Goal: Information Seeking & Learning: Learn about a topic

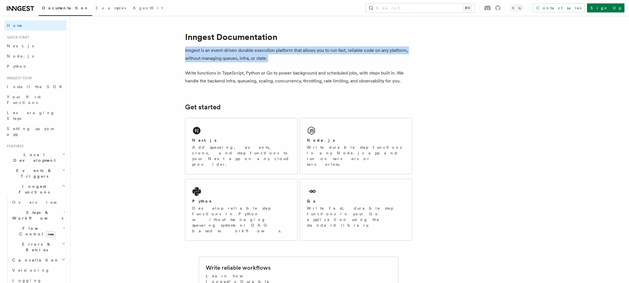
drag, startPoint x: 347, startPoint y: 63, endPoint x: 329, endPoint y: 40, distance: 29.1
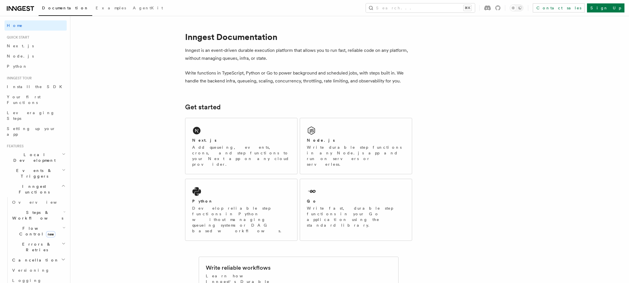
click at [280, 77] on p "Write functions in TypeScript, Python or Go to power background and scheduled j…" at bounding box center [298, 77] width 227 height 16
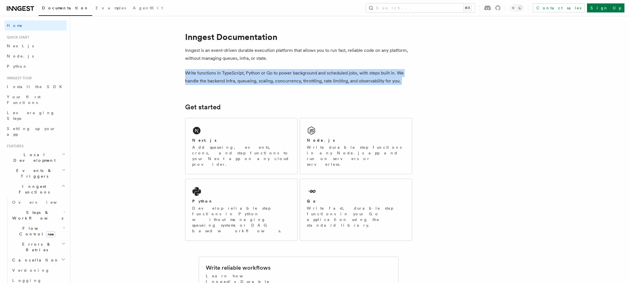
click at [280, 77] on p "Write functions in TypeScript, Python or Go to power background and scheduled j…" at bounding box center [298, 77] width 227 height 16
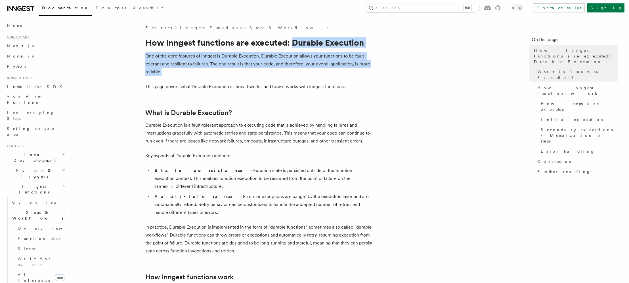
drag, startPoint x: 310, startPoint y: 73, endPoint x: 294, endPoint y: 41, distance: 35.6
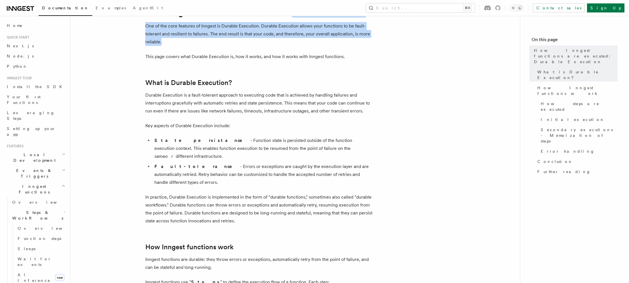
scroll to position [38, 0]
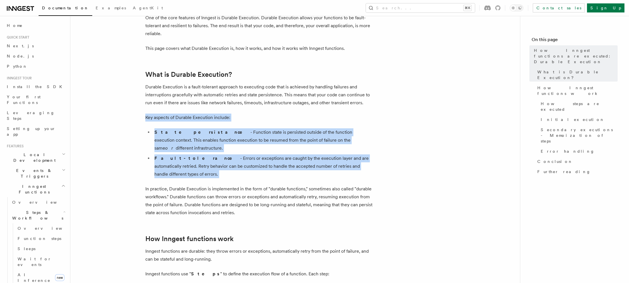
drag, startPoint x: 279, startPoint y: 165, endPoint x: 256, endPoint y: 110, distance: 59.3
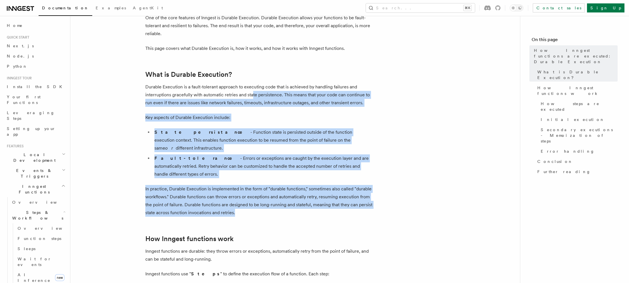
drag, startPoint x: 248, startPoint y: 137, endPoint x: 255, endPoint y: 95, distance: 42.3
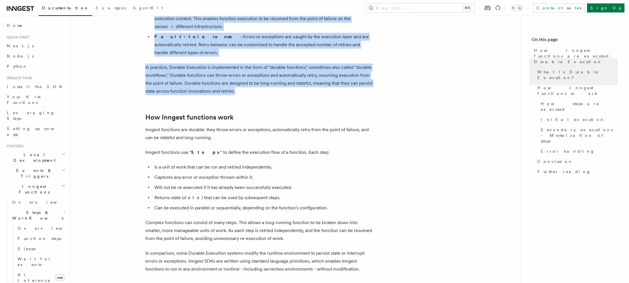
scroll to position [167, 0]
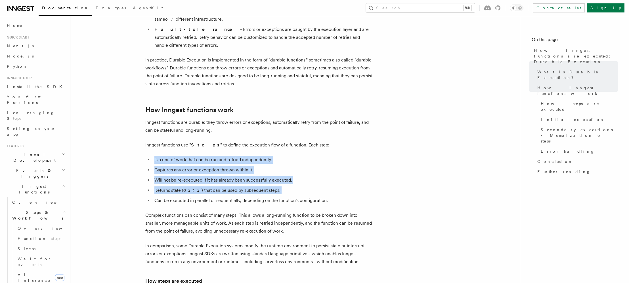
drag, startPoint x: 253, startPoint y: 178, endPoint x: 239, endPoint y: 134, distance: 46.5
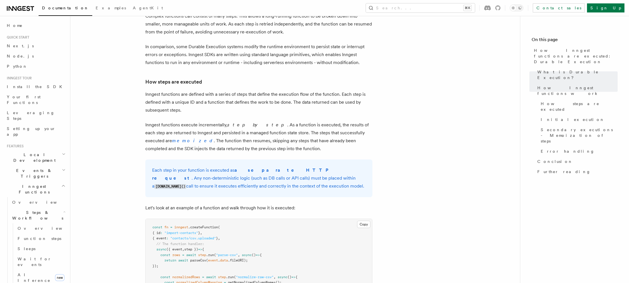
scroll to position [484, 0]
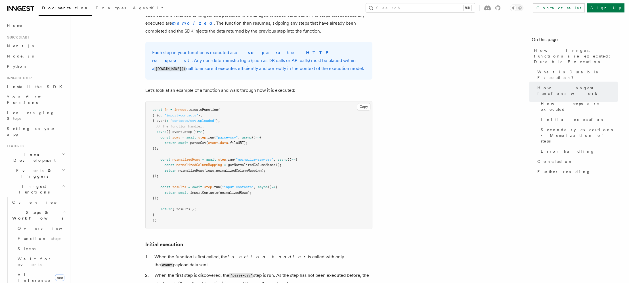
click at [197, 119] on span ""contacts/csv.uploaded"" at bounding box center [193, 121] width 46 height 4
click at [205, 119] on span ""contacts/csv.uploaded"" at bounding box center [193, 121] width 46 height 4
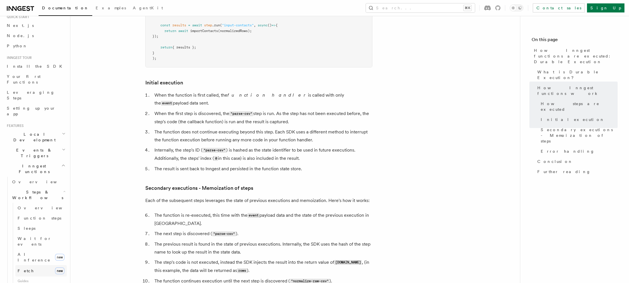
scroll to position [22, 0]
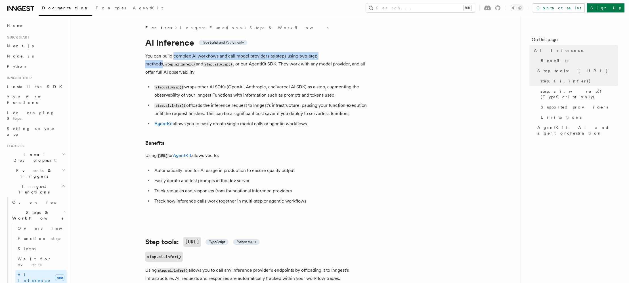
drag, startPoint x: 173, startPoint y: 56, endPoint x: 336, endPoint y: 58, distance: 162.3
click at [336, 58] on p "You can build complex AI workflows and call model providers as steps using two-…" at bounding box center [258, 64] width 227 height 24
drag, startPoint x: 336, startPoint y: 58, endPoint x: 193, endPoint y: 54, distance: 143.0
click at [193, 54] on p "You can build complex AI workflows and call model providers as steps using two-…" at bounding box center [258, 64] width 227 height 24
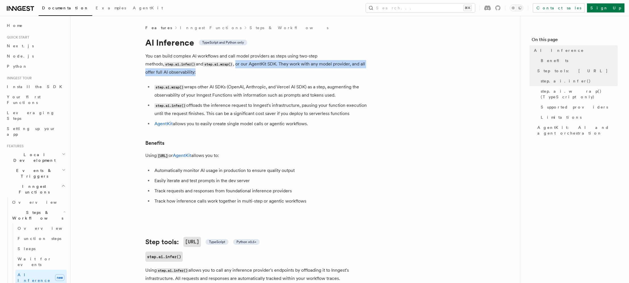
drag, startPoint x: 187, startPoint y: 66, endPoint x: 379, endPoint y: 66, distance: 191.7
drag, startPoint x: 232, startPoint y: 78, endPoint x: 357, endPoint y: 86, distance: 125.1
click at [357, 86] on li "step.ai.wrap() wraps other AI SDKs (OpenAI, Anthropic, and Vercel AI SDK) as a …" at bounding box center [263, 91] width 220 height 16
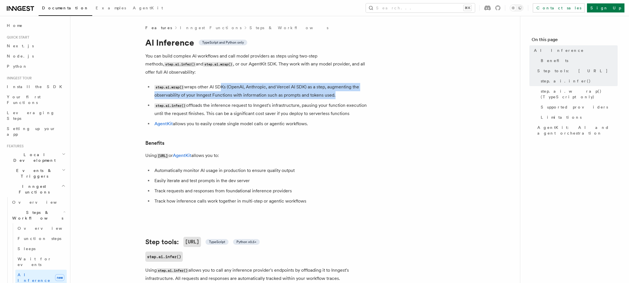
drag, startPoint x: 357, startPoint y: 86, endPoint x: 218, endPoint y: 77, distance: 139.0
click at [218, 83] on li "step.ai.wrap() wraps other AI SDKs (OpenAI, Anthropic, and Vercel AI SDK) as a …" at bounding box center [263, 91] width 220 height 16
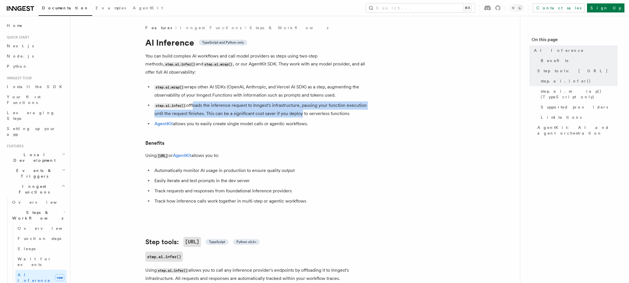
drag, startPoint x: 193, startPoint y: 98, endPoint x: 300, endPoint y: 106, distance: 106.7
click at [300, 106] on li "step.ai.infer() offloads the inference request to Inngest's infrastructure, pau…" at bounding box center [263, 110] width 220 height 16
click at [299, 103] on li "step.ai.infer() offloads the inference request to Inngest's infrastructure, pau…" at bounding box center [263, 110] width 220 height 16
drag, startPoint x: 299, startPoint y: 103, endPoint x: 215, endPoint y: 98, distance: 83.8
click at [215, 102] on li "step.ai.infer() offloads the inference request to Inngest's infrastructure, pau…" at bounding box center [263, 110] width 220 height 16
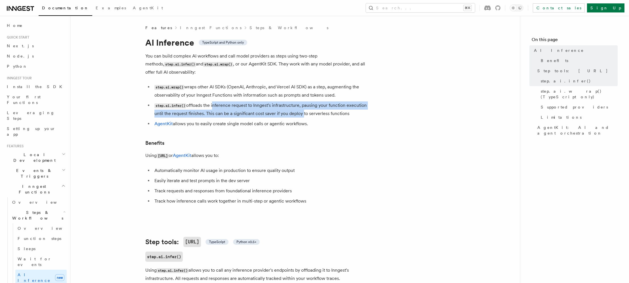
click at [215, 102] on li "step.ai.infer() offloads the inference request to Inngest's infrastructure, pau…" at bounding box center [263, 110] width 220 height 16
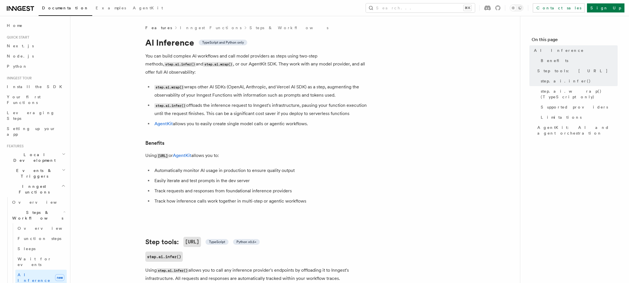
drag, startPoint x: 215, startPoint y: 98, endPoint x: 342, endPoint y: 105, distance: 126.4
click at [342, 105] on li "step.ai.infer() offloads the inference request to Inngest's infrastructure, pau…" at bounding box center [263, 110] width 220 height 16
drag, startPoint x: 176, startPoint y: 116, endPoint x: 321, endPoint y: 113, distance: 145.0
click at [321, 120] on li "AgentKit allows you to easily create single model calls or agentic workflows." at bounding box center [263, 124] width 220 height 8
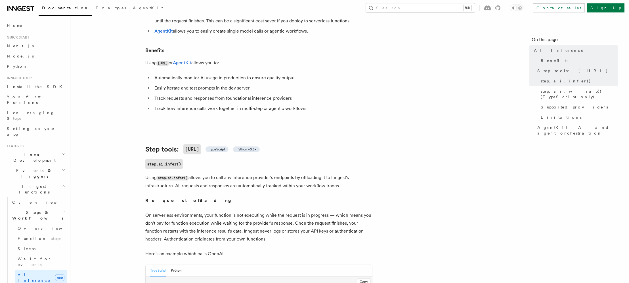
scroll to position [96, 0]
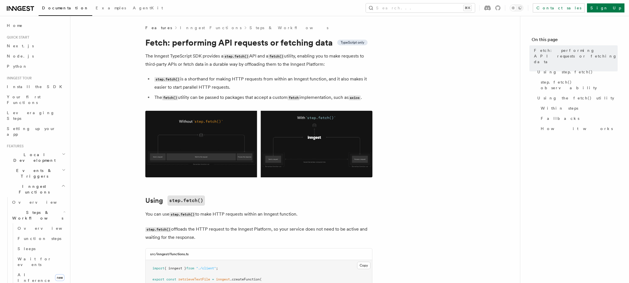
drag, startPoint x: 184, startPoint y: 80, endPoint x: 374, endPoint y: 88, distance: 189.4
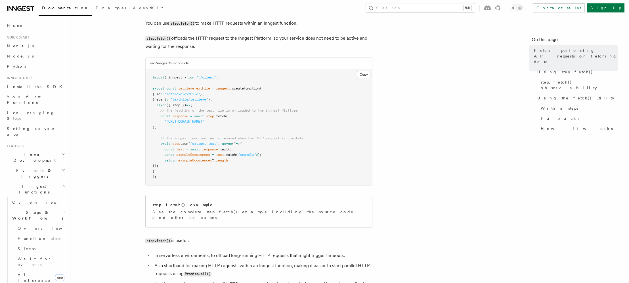
scroll to position [208, 0]
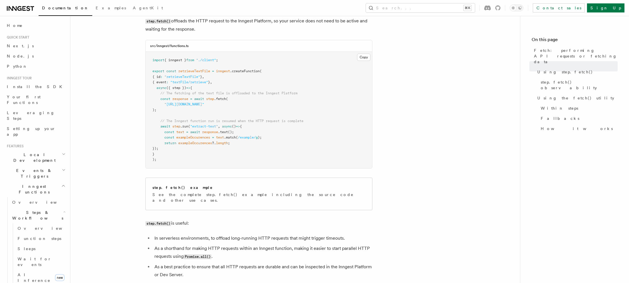
drag, startPoint x: 278, startPoint y: 117, endPoint x: 243, endPoint y: 115, distance: 35.5
click at [243, 115] on pre "import { inngest } from "./client" ; export const retrieveTextFile = inngest .c…" at bounding box center [259, 110] width 226 height 117
click at [231, 123] on pre "import { inngest } from "./client" ; export const retrieveTextFile = inngest .c…" at bounding box center [259, 110] width 226 height 117
drag, startPoint x: 233, startPoint y: 122, endPoint x: 315, endPoint y: 119, distance: 82.0
click at [315, 119] on pre "import { inngest } from "./client" ; export const retrieveTextFile = inngest .c…" at bounding box center [259, 110] width 226 height 117
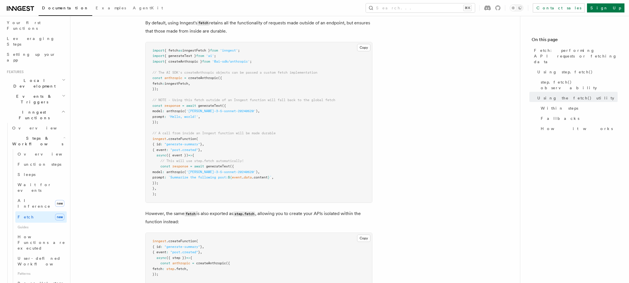
scroll to position [88, 0]
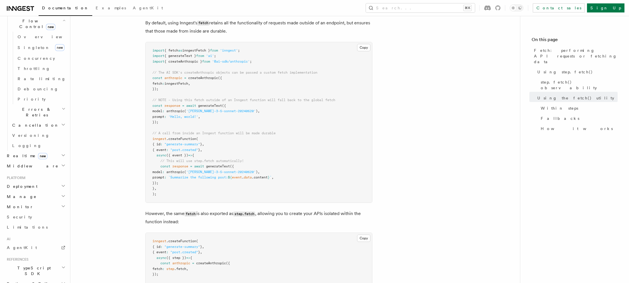
scroll to position [396, 0]
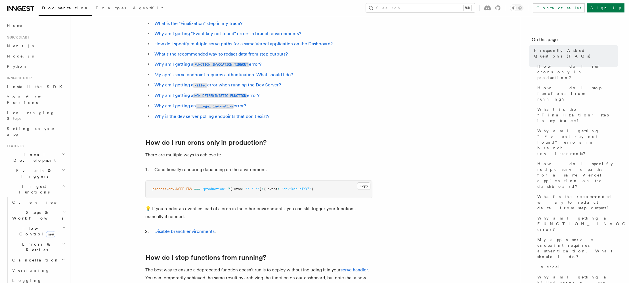
scroll to position [73, 0]
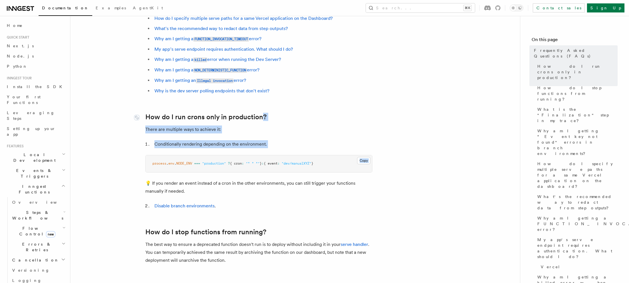
drag, startPoint x: 270, startPoint y: 149, endPoint x: 262, endPoint y: 119, distance: 31.4
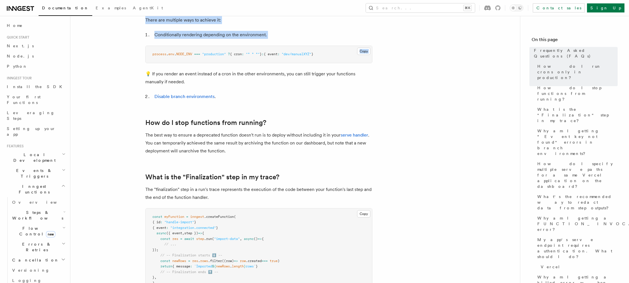
scroll to position [184, 0]
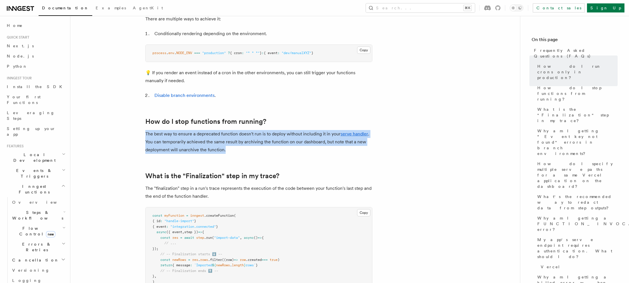
drag, startPoint x: 281, startPoint y: 138, endPoint x: 279, endPoint y: 123, distance: 14.8
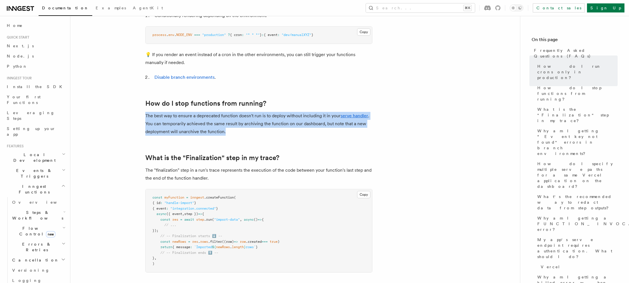
scroll to position [213, 0]
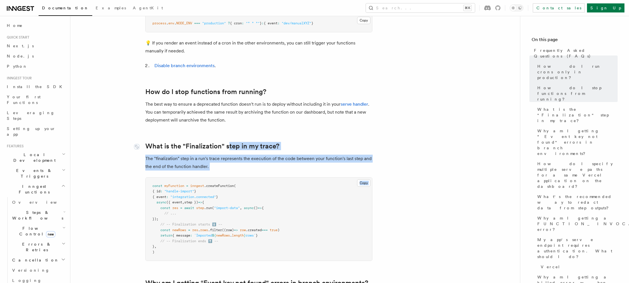
drag, startPoint x: 236, startPoint y: 174, endPoint x: 228, endPoint y: 142, distance: 33.2
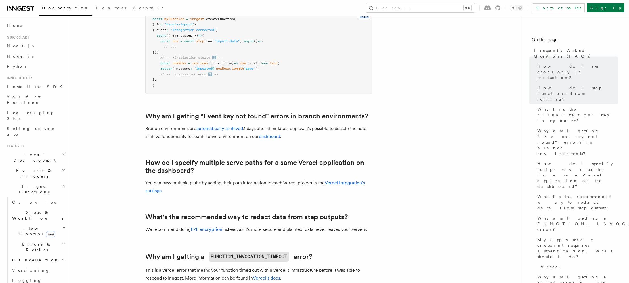
scroll to position [391, 0]
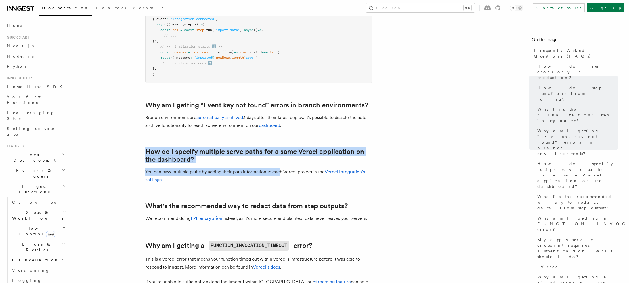
drag, startPoint x: 281, startPoint y: 170, endPoint x: 260, endPoint y: 144, distance: 33.9
click at [260, 144] on article "Frequently Asked Questions (FAQs) How do I run crons only in production? How do…" at bounding box center [294, 281] width 431 height 1295
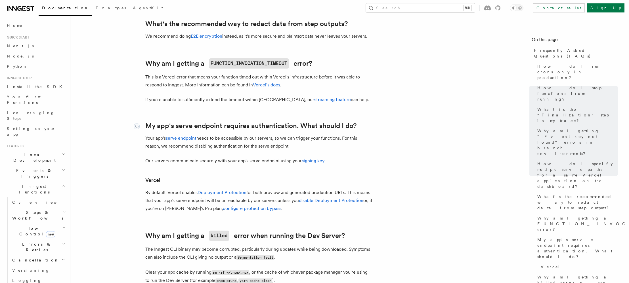
scroll to position [586, 0]
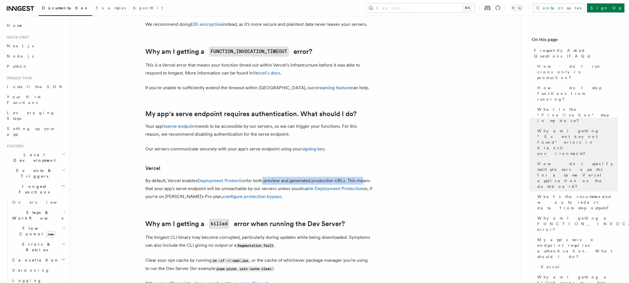
drag, startPoint x: 359, startPoint y: 181, endPoint x: 260, endPoint y: 179, distance: 99.0
click at [260, 179] on p "By default, Vercel enables Deployment Protection for both preview and generated…" at bounding box center [258, 189] width 227 height 24
drag, startPoint x: 169, startPoint y: 193, endPoint x: 228, endPoint y: 189, distance: 59.2
click at [222, 191] on p "By default, Vercel enables Deployment Protection for both preview and generated…" at bounding box center [258, 189] width 227 height 24
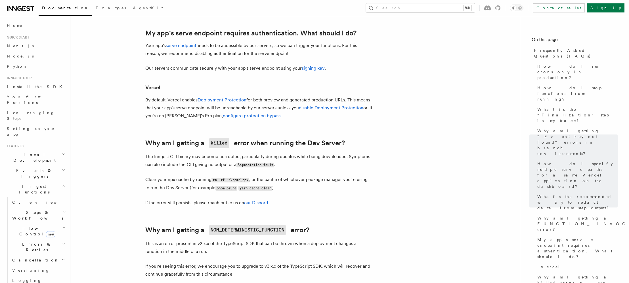
scroll to position [710, 0]
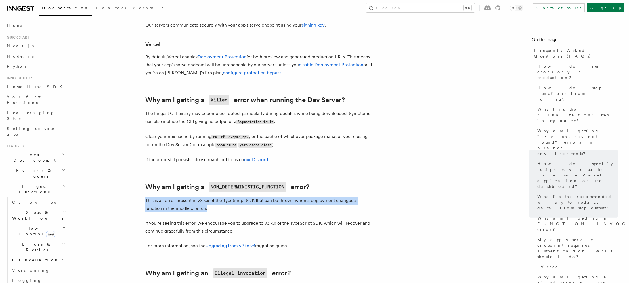
drag, startPoint x: 297, startPoint y: 205, endPoint x: 292, endPoint y: 196, distance: 10.7
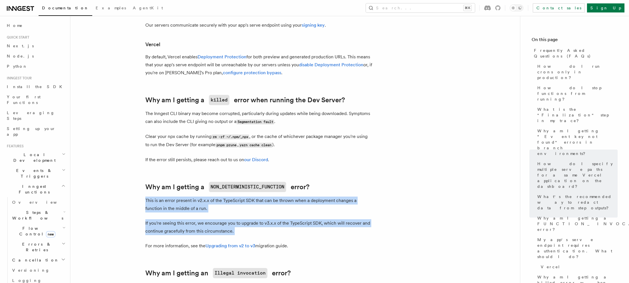
drag, startPoint x: 292, startPoint y: 196, endPoint x: 286, endPoint y: 231, distance: 36.1
click at [286, 231] on p "If you're seeing this error, we encourage you to upgrade to v3.x.x of the TypeS…" at bounding box center [258, 228] width 227 height 16
drag, startPoint x: 290, startPoint y: 219, endPoint x: 308, endPoint y: 193, distance: 31.2
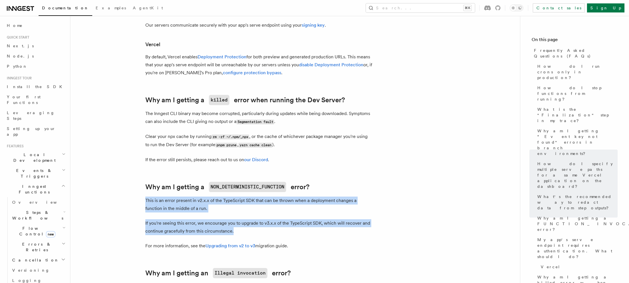
drag, startPoint x: 305, startPoint y: 208, endPoint x: 288, endPoint y: 235, distance: 31.2
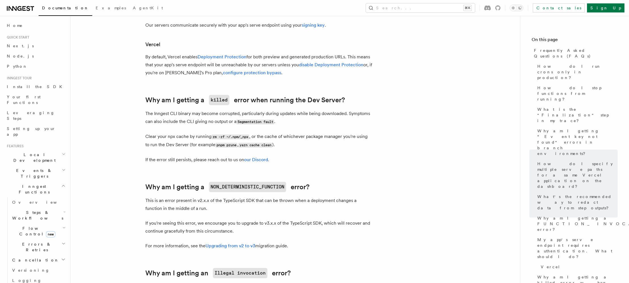
click at [288, 235] on p "If you're seeing this error, we encourage you to upgrade to v3.x.x of the TypeS…" at bounding box center [258, 228] width 227 height 16
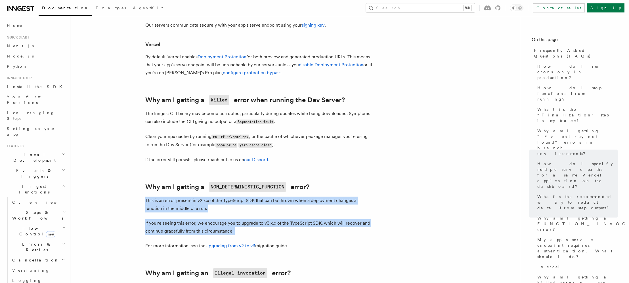
drag, startPoint x: 288, startPoint y: 235, endPoint x: 359, endPoint y: 198, distance: 80.2
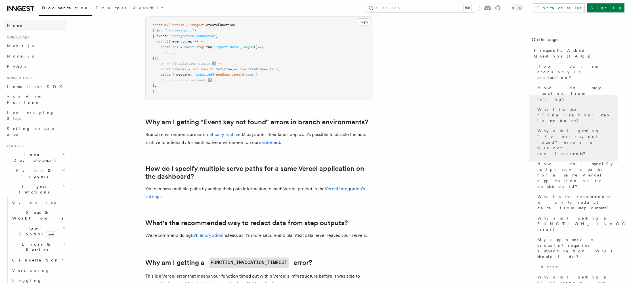
scroll to position [179, 0]
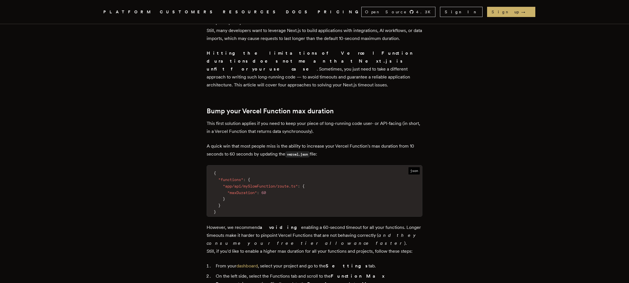
scroll to position [256, 0]
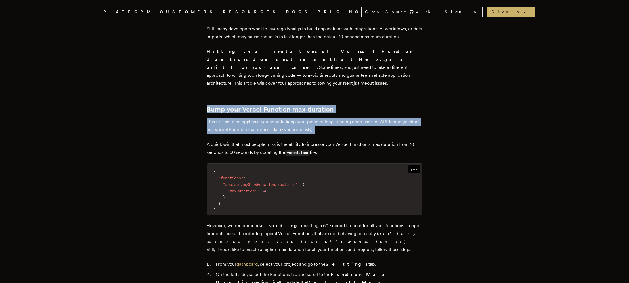
drag, startPoint x: 360, startPoint y: 120, endPoint x: 358, endPoint y: 88, distance: 32.1
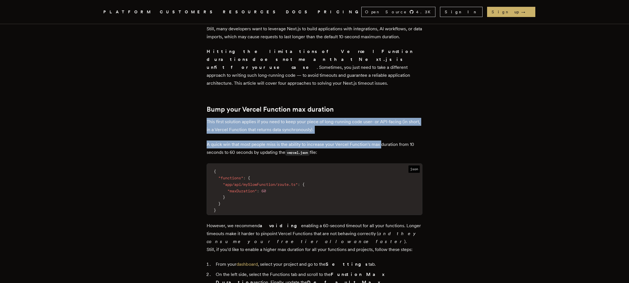
drag, startPoint x: 381, startPoint y: 131, endPoint x: 360, endPoint y: 102, distance: 35.7
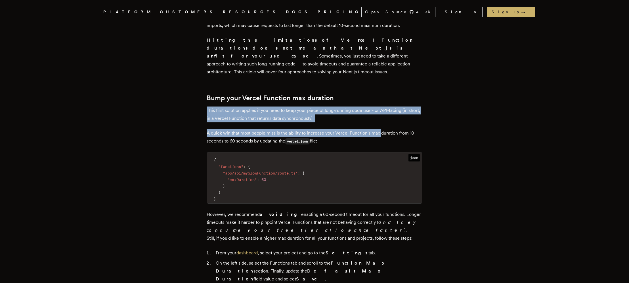
scroll to position [300, 0]
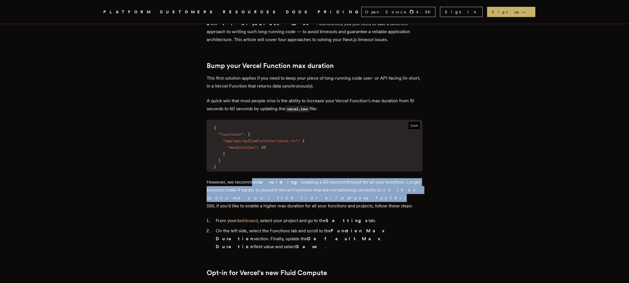
drag, startPoint x: 289, startPoint y: 179, endPoint x: 252, endPoint y: 168, distance: 37.7
click at [252, 178] on p "However, we recommend avoiding enabling a 60-second timeout for all your functi…" at bounding box center [314, 194] width 216 height 32
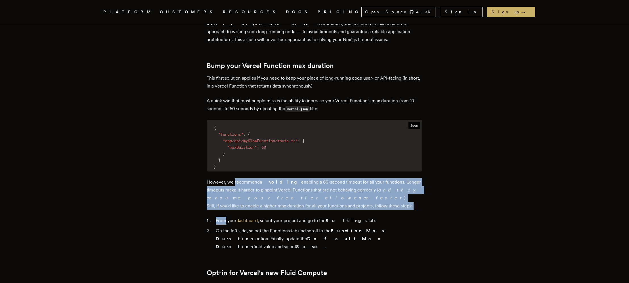
drag, startPoint x: 252, startPoint y: 168, endPoint x: 372, endPoint y: 198, distance: 123.6
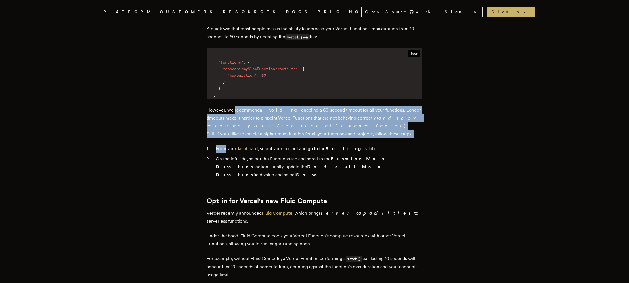
scroll to position [393, 0]
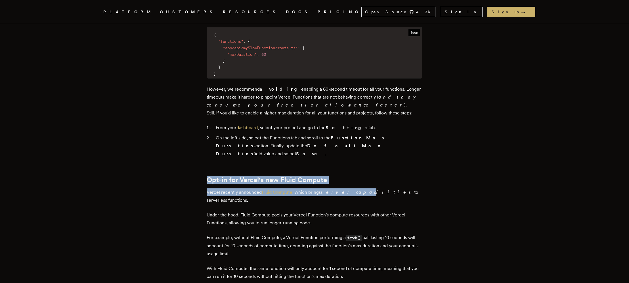
drag, startPoint x: 346, startPoint y: 161, endPoint x: 277, endPoint y: 151, distance: 70.4
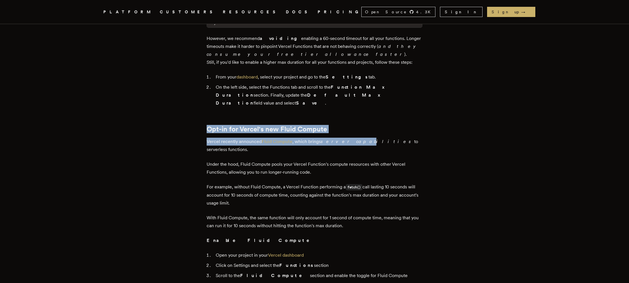
scroll to position [502, 0]
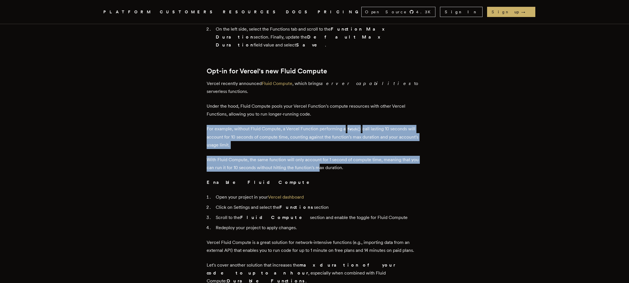
drag, startPoint x: 319, startPoint y: 123, endPoint x: 315, endPoint y: 90, distance: 32.8
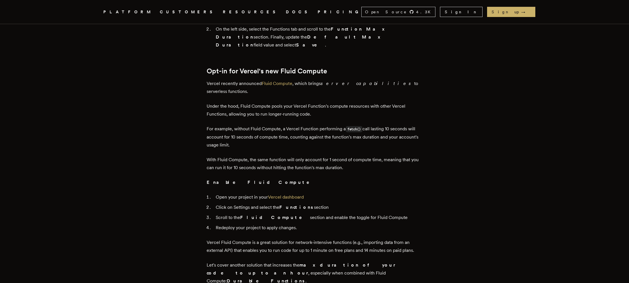
drag, startPoint x: 337, startPoint y: 142, endPoint x: 323, endPoint y: 113, distance: 32.6
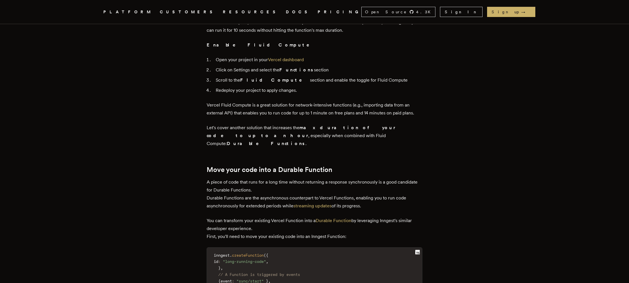
scroll to position [645, 0]
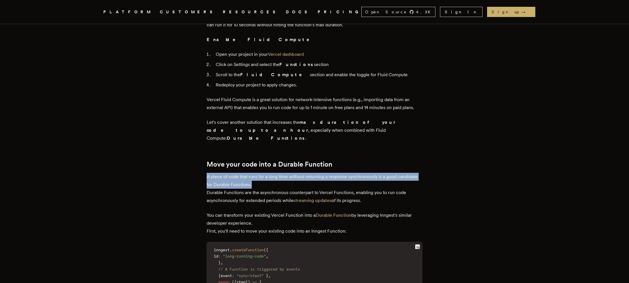
drag, startPoint x: 319, startPoint y: 141, endPoint x: 193, endPoint y: 141, distance: 126.8
click at [193, 141] on article "How to solve Next.js timeouts Solving Next.js timeout issues isn't only about i…" at bounding box center [314, 209] width 408 height 1660
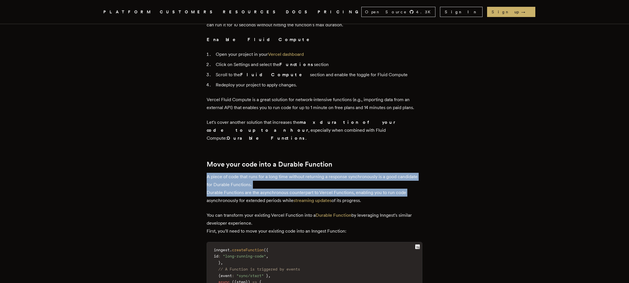
drag, startPoint x: 193, startPoint y: 141, endPoint x: 412, endPoint y: 155, distance: 219.4
click at [412, 155] on article "How to solve Next.js timeouts Solving Next.js timeout issues isn't only about i…" at bounding box center [314, 209] width 408 height 1660
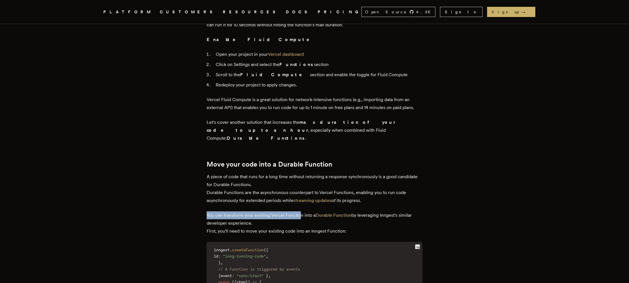
drag, startPoint x: 296, startPoint y: 176, endPoint x: 224, endPoint y: 173, distance: 72.1
click at [224, 173] on div "Next.js is a great framework for TypeScript developers, removing the need to th…" at bounding box center [314, 260] width 216 height 1340
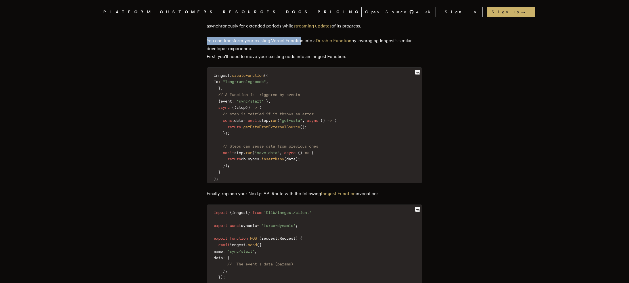
scroll to position [823, 0]
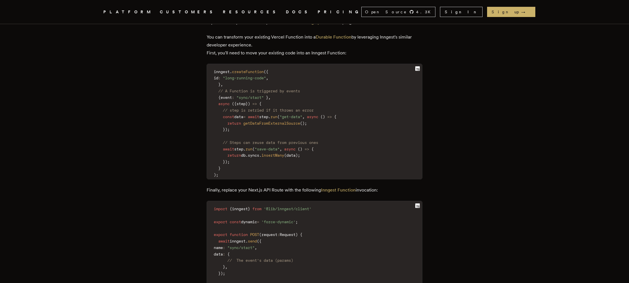
drag, startPoint x: 224, startPoint y: 202, endPoint x: 302, endPoint y: 231, distance: 82.8
click at [302, 231] on code "import { inngest } from '@lib/inngest/client' export const dynamic = 'force-dyn…" at bounding box center [314, 251] width 215 height 93
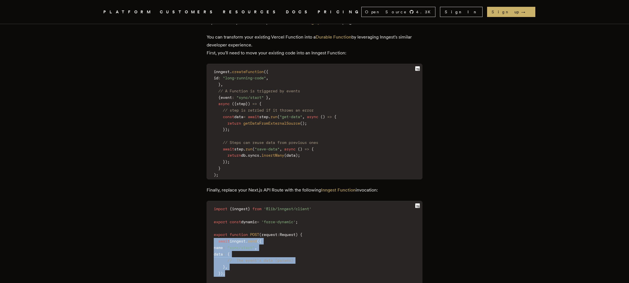
drag, startPoint x: 298, startPoint y: 237, endPoint x: 212, endPoint y: 207, distance: 91.3
click at [212, 207] on code "import { inngest } from '@lib/inngest/client' export const dynamic = 'force-dyn…" at bounding box center [314, 251] width 215 height 93
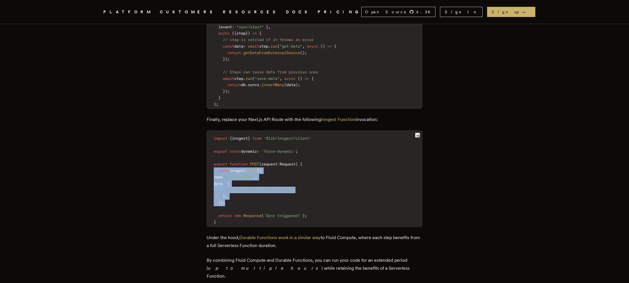
scroll to position [926, 0]
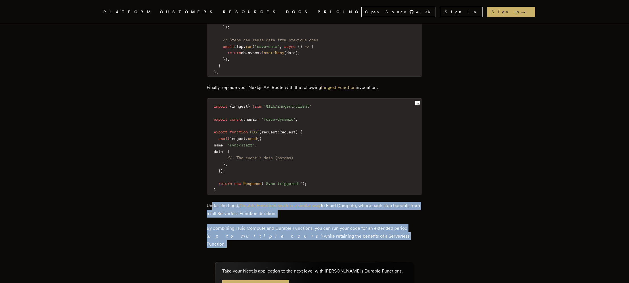
drag, startPoint x: 214, startPoint y: 169, endPoint x: 414, endPoint y: 205, distance: 202.5
drag, startPoint x: 414, startPoint y: 205, endPoint x: 414, endPoint y: 162, distance: 42.8
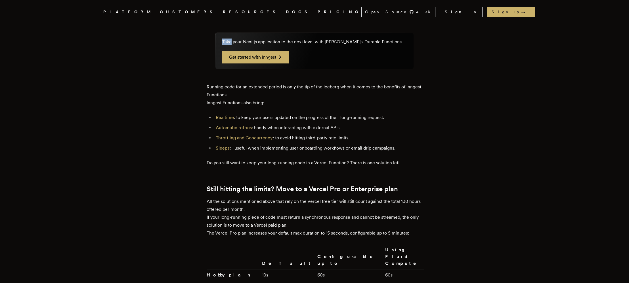
scroll to position [1178, 0]
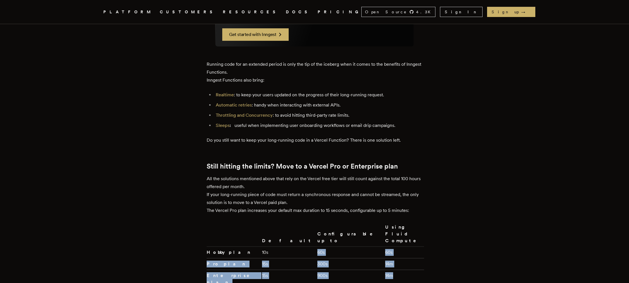
drag, startPoint x: 387, startPoint y: 215, endPoint x: 274, endPoint y: 195, distance: 114.7
click at [274, 247] on tbody "Hobby plan 10s 60s 60s Pro plan 15s 300s 14m Enterprise plan 15s 900s 14m" at bounding box center [314, 268] width 217 height 42
drag, startPoint x: 254, startPoint y: 128, endPoint x: 423, endPoint y: 166, distance: 173.5
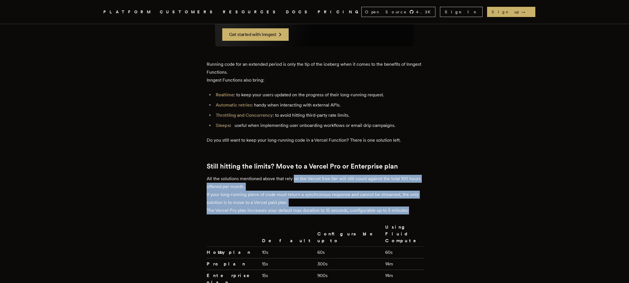
drag, startPoint x: 423, startPoint y: 166, endPoint x: 299, endPoint y: 131, distance: 128.9
click at [299, 175] on p "All the solutions mentioned above that rely on the Vercel free tier will still …" at bounding box center [314, 195] width 216 height 40
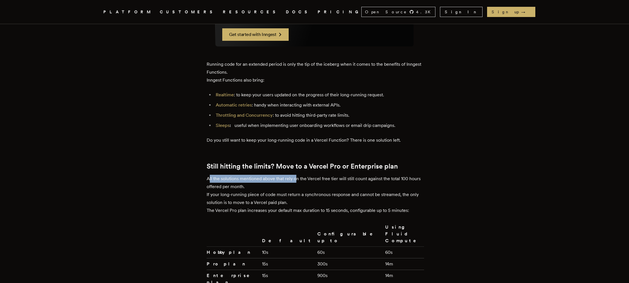
drag, startPoint x: 298, startPoint y: 131, endPoint x: 211, endPoint y: 134, distance: 87.1
click at [211, 175] on p "All the solutions mentioned above that rely on the Vercel free tier will still …" at bounding box center [314, 195] width 216 height 40
drag, startPoint x: 241, startPoint y: 150, endPoint x: 400, endPoint y: 160, distance: 159.1
click at [400, 175] on p "All the solutions mentioned above that rely on the Vercel free tier will still …" at bounding box center [314, 195] width 216 height 40
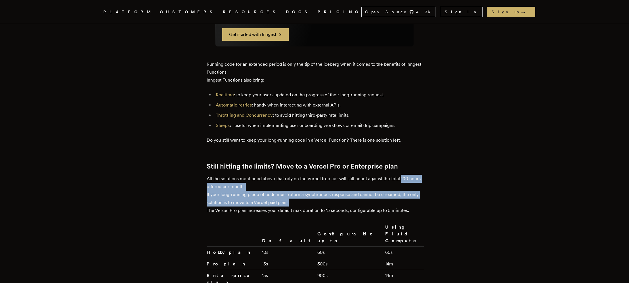
drag, startPoint x: 400, startPoint y: 160, endPoint x: 409, endPoint y: 132, distance: 29.0
click at [409, 175] on p "All the solutions mentioned above that rely on the Vercel free tier will still …" at bounding box center [314, 195] width 216 height 40
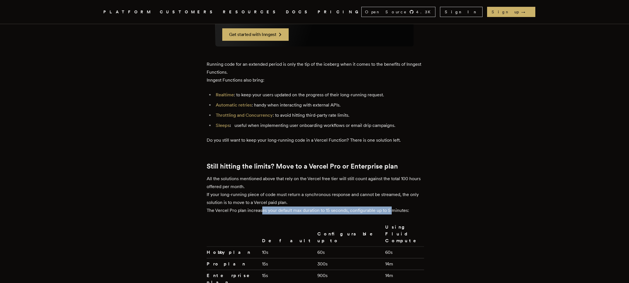
drag, startPoint x: 260, startPoint y: 165, endPoint x: 391, endPoint y: 167, distance: 131.3
click at [391, 175] on p "All the solutions mentioned above that rely on the Vercel free tier will still …" at bounding box center [314, 195] width 216 height 40
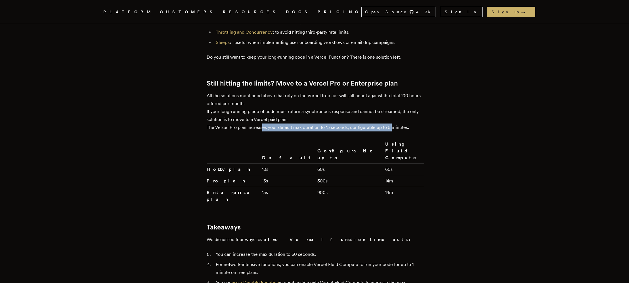
scroll to position [1271, 0]
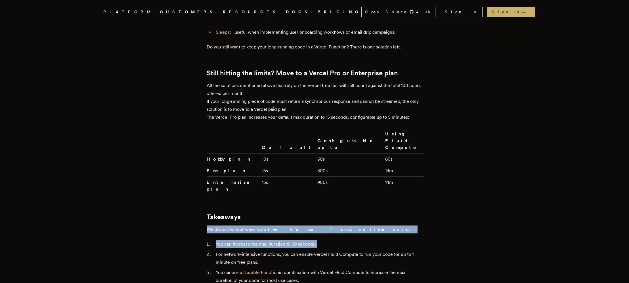
drag, startPoint x: 349, startPoint y: 170, endPoint x: 347, endPoint y: 151, distance: 19.7
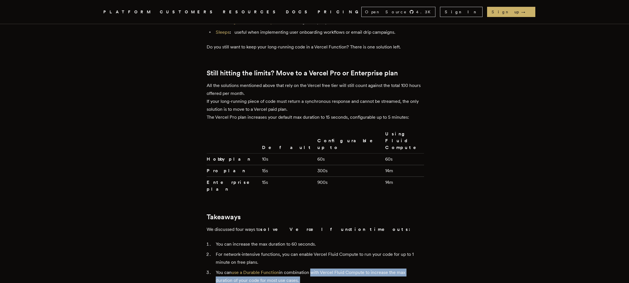
drag, startPoint x: 371, startPoint y: 219, endPoint x: 312, endPoint y: 208, distance: 59.9
click at [312, 241] on ol "You can increase the max duration to 60 seconds. For network-intensive function…" at bounding box center [314, 272] width 216 height 62
click at [312, 269] on li "You can use a Durable Function in combination with Vercel Fluid Compute to incr…" at bounding box center [318, 277] width 208 height 16
drag, startPoint x: 311, startPoint y: 208, endPoint x: 351, endPoint y: 239, distance: 49.4
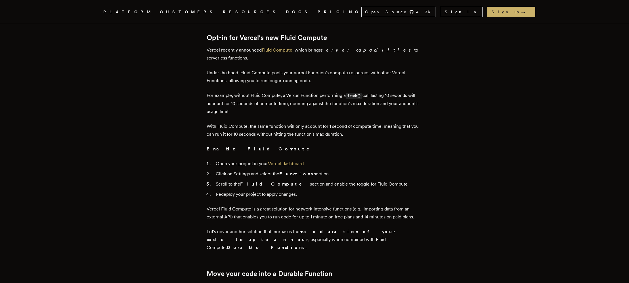
scroll to position [24, 0]
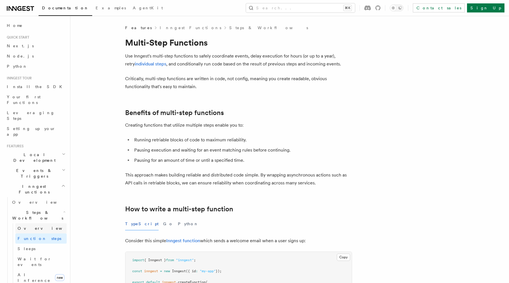
click at [46, 224] on link "Overview" at bounding box center [40, 229] width 51 height 10
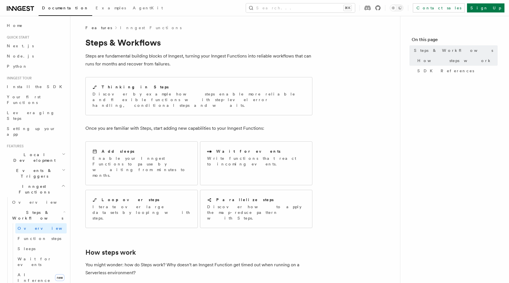
click at [380, 7] on icon at bounding box center [377, 7] width 5 height 5
